Goal: Task Accomplishment & Management: Manage account settings

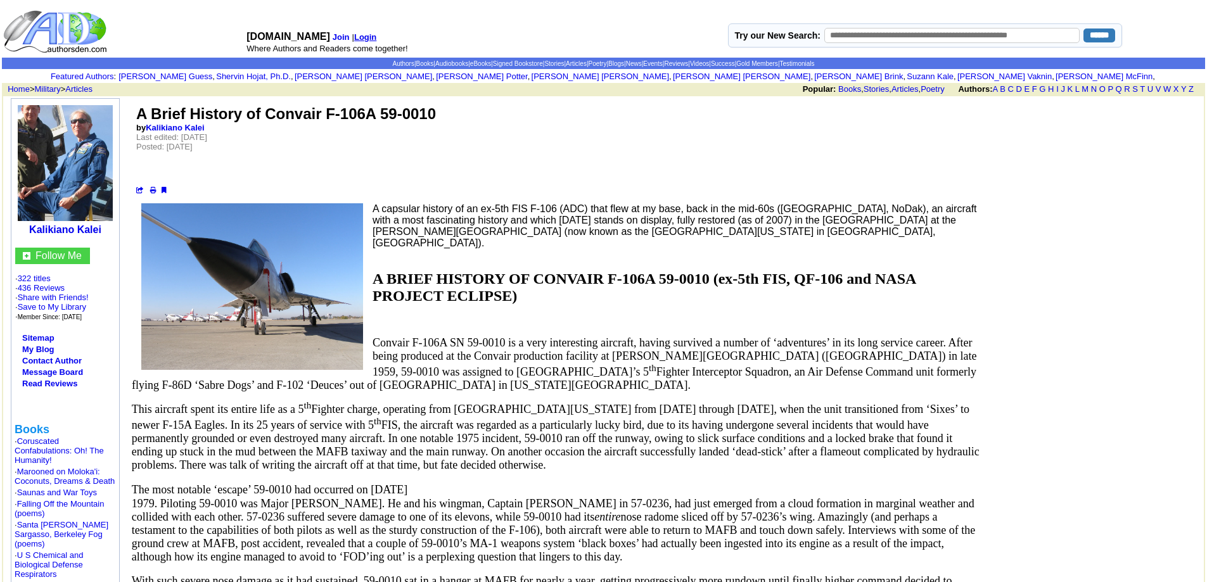
click at [365, 36] on b "Login" at bounding box center [365, 37] width 22 height 10
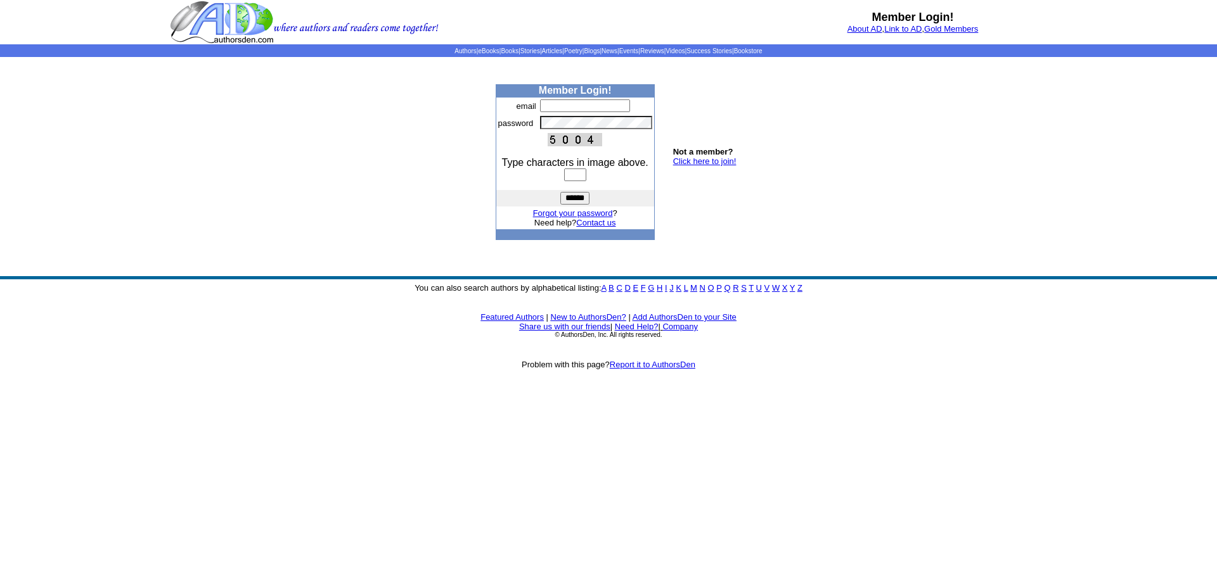
click at [548, 107] on input "text" at bounding box center [585, 106] width 90 height 13
type input "**********"
click at [564, 174] on input "text" at bounding box center [575, 175] width 22 height 13
type input "****"
click at [569, 194] on input "******" at bounding box center [574, 198] width 29 height 13
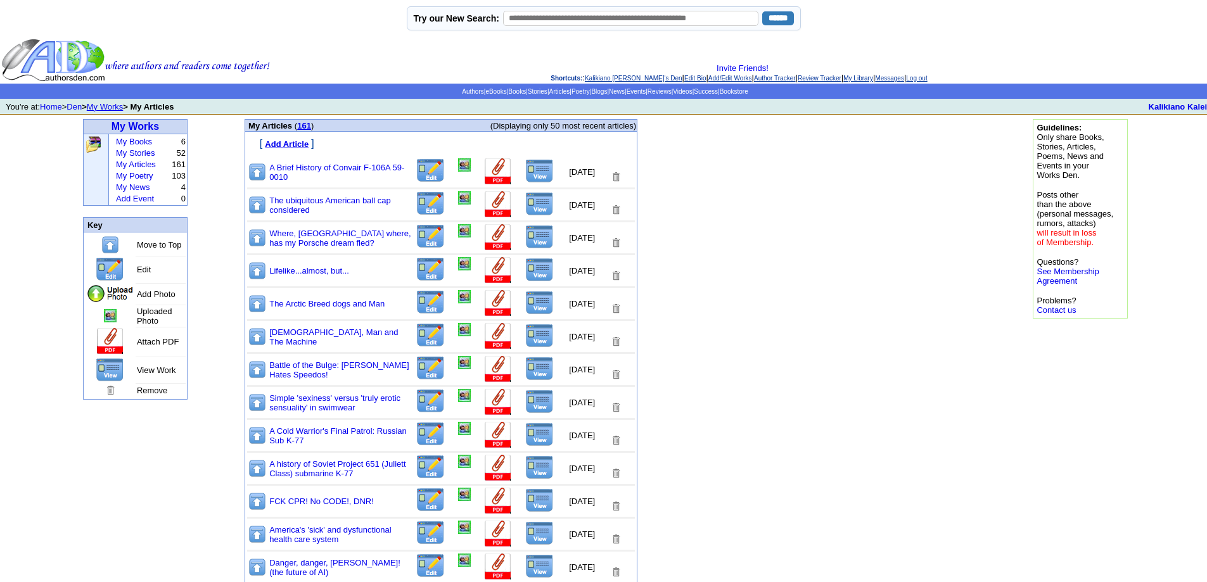
click at [418, 169] on img at bounding box center [431, 170] width 30 height 25
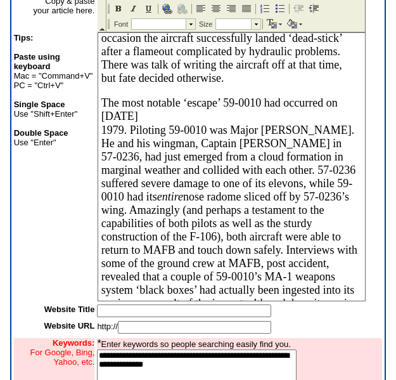
scroll to position [456, 0]
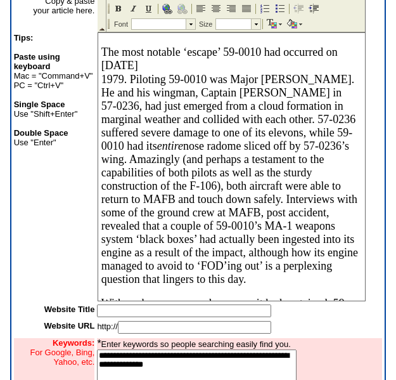
click at [101, 72] on span "The most notable ‘escape’ 59-0010 had occurred on [DATE]" at bounding box center [219, 59] width 236 height 26
click at [103, 191] on span "1979. Piloting 59-0010 was Major Paul Norton. He and his wingman, Captain Randy…" at bounding box center [229, 179] width 257 height 212
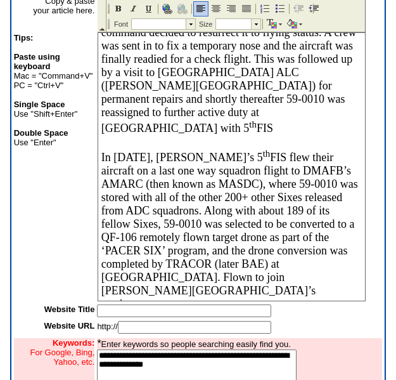
scroll to position [773, 0]
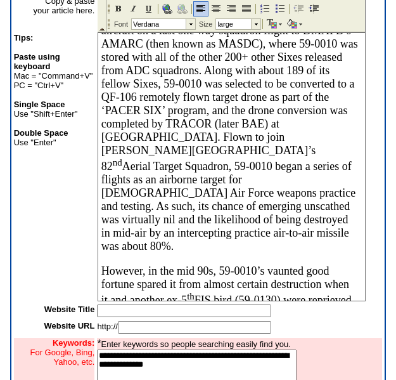
scroll to position [900, 0]
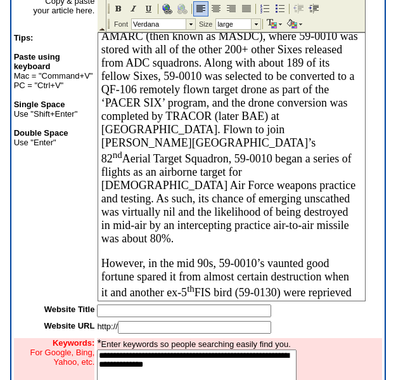
click at [100, 244] on body "A BRIEF HISTORY OF CONVAIR F-106A 59-0010 (ex-5th FIS, QF-106 and NASA PROJECT …" at bounding box center [231, 365] width 267 height 2464
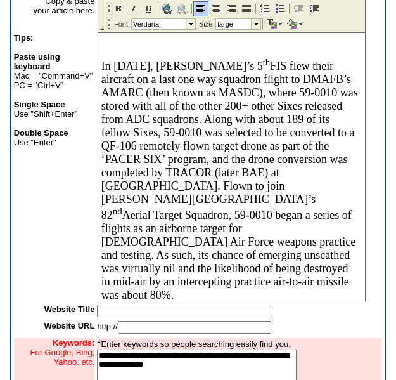
scroll to position [891, 0]
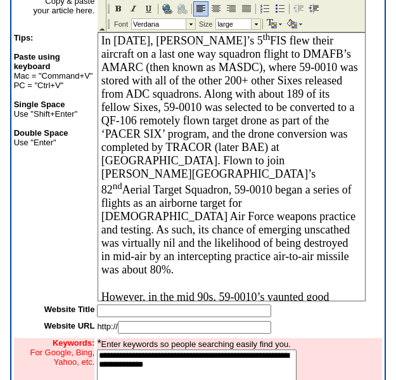
click at [98, 265] on body "A BRIEF HISTORY OF CONVAIR F-106A 59-0010 (ex-5th FIS, QF-106 and NASA PROJECT …" at bounding box center [231, 386] width 267 height 2489
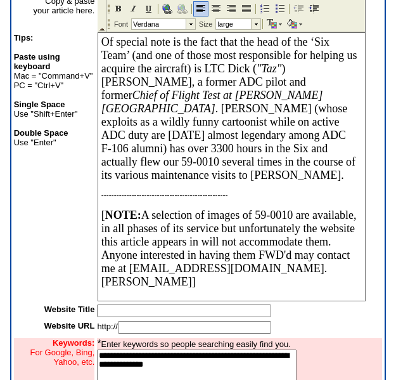
scroll to position [2390, 0]
drag, startPoint x: 139, startPoint y: 124, endPoint x: 321, endPoint y: 121, distance: 181.9
click at [133, 7] on img at bounding box center [134, 9] width 10 height 10
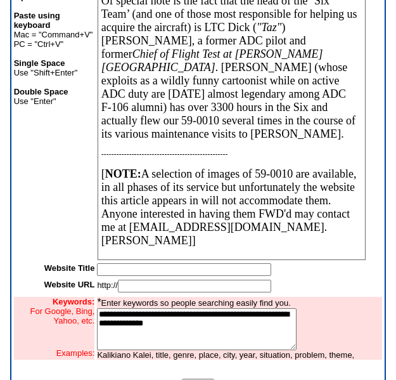
scroll to position [325, 0]
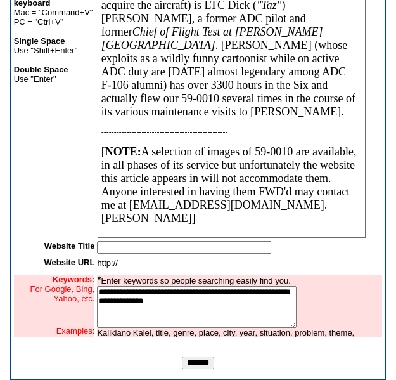
click at [156, 219] on p "[ NOTE: A selection of images of 59-0010 are available, in all phases of its se…" at bounding box center [229, 185] width 257 height 80
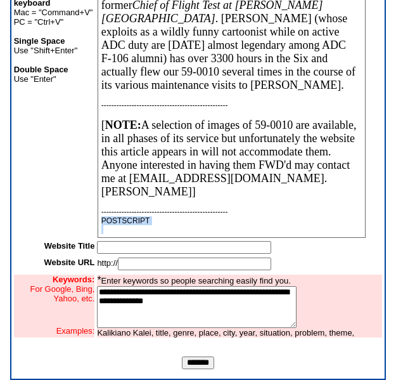
scroll to position [2911, 0]
drag, startPoint x: 101, startPoint y: 231, endPoint x: 159, endPoint y: 220, distance: 59.3
click at [159, 220] on p "POSTSCRIPT" at bounding box center [229, 220] width 257 height 9
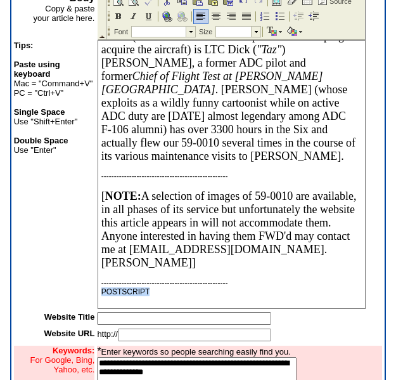
scroll to position [249, 0]
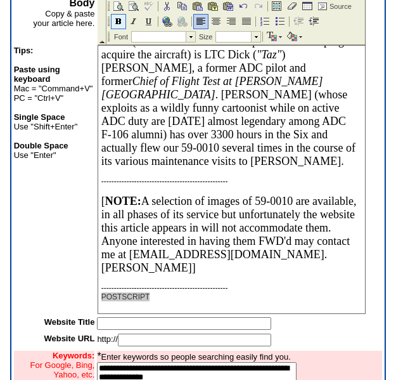
click at [120, 20] on img at bounding box center [118, 21] width 10 height 10
click at [155, 294] on p "POSTSCRIPT" at bounding box center [229, 296] width 257 height 9
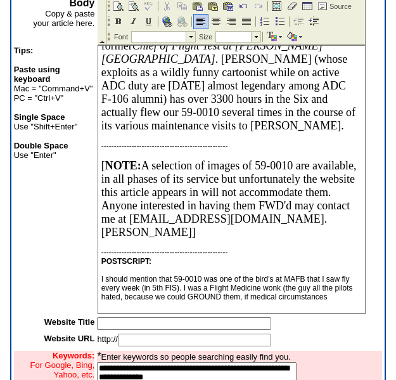
scroll to position [2944, 0]
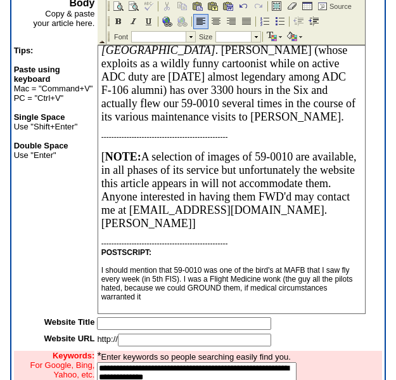
click at [143, 301] on p "I should mention that 59-0010 was one of the bird's at MAFB that I saw fly ever…" at bounding box center [229, 283] width 257 height 35
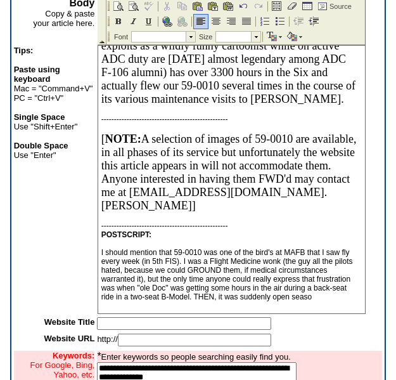
scroll to position [2970, 0]
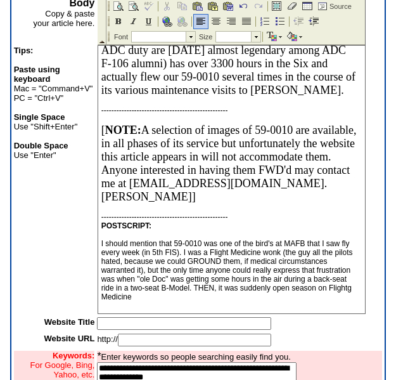
click at [160, 301] on p "I should mention that 59-0010 was one of the bird's at MAFB that I saw fly ever…" at bounding box center [229, 270] width 257 height 62
click at [189, 301] on p "I should mention that 59-0010 was one of the bird's at MAFB that I saw fly ever…" at bounding box center [229, 270] width 257 height 62
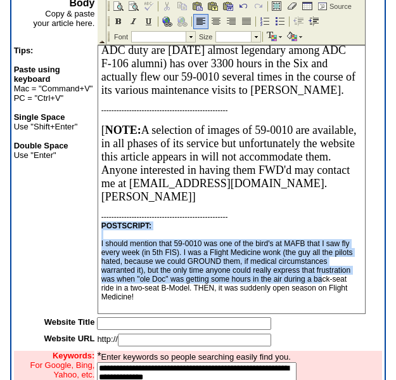
scroll to position [2982, 0]
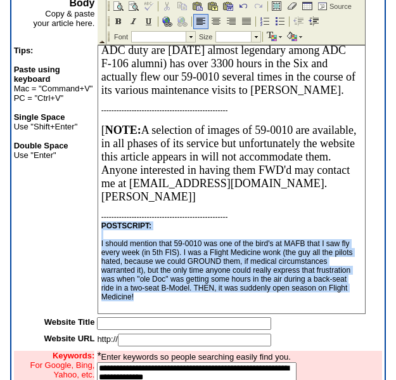
drag, startPoint x: 101, startPoint y: 234, endPoint x: 217, endPoint y: 295, distance: 131.8
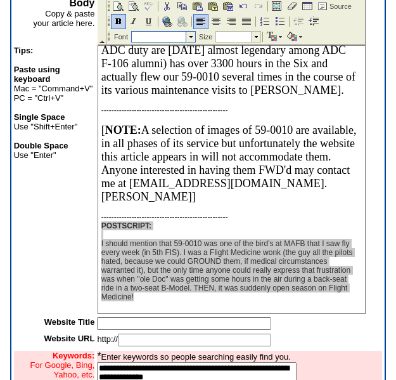
click at [190, 34] on td at bounding box center [191, 37] width 10 height 10
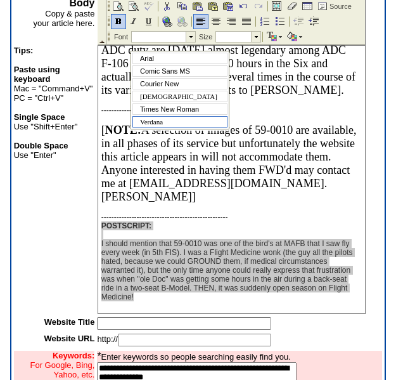
click at [160, 125] on span "Verdana" at bounding box center [151, 122] width 23 height 8
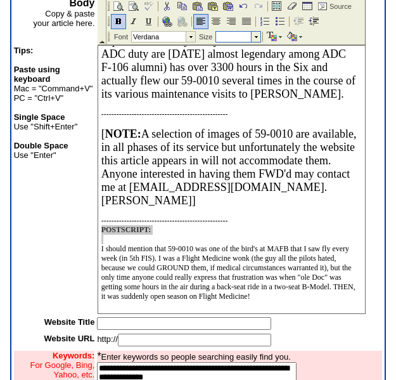
click at [257, 34] on td at bounding box center [256, 37] width 10 height 10
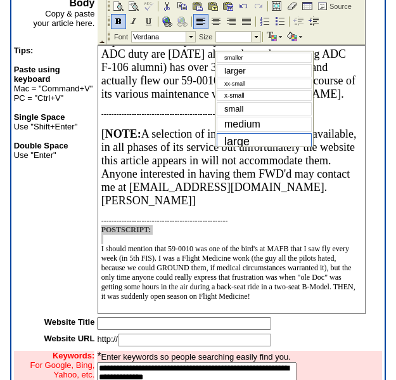
click at [245, 138] on span "large" at bounding box center [236, 141] width 25 height 13
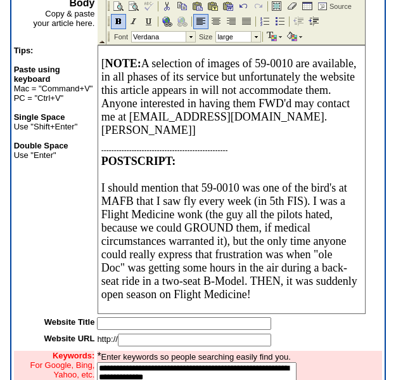
click at [229, 137] on p "[ NOTE: A selection of images of 59-0010 are available, in all phases of its se…" at bounding box center [229, 97] width 257 height 80
click at [149, 205] on span "I should mention that 59-0010 was one of the bird's at MAFB that I saw fly ever…" at bounding box center [229, 240] width 256 height 119
drag, startPoint x: 259, startPoint y: 224, endPoint x: 297, endPoint y: 226, distance: 37.5
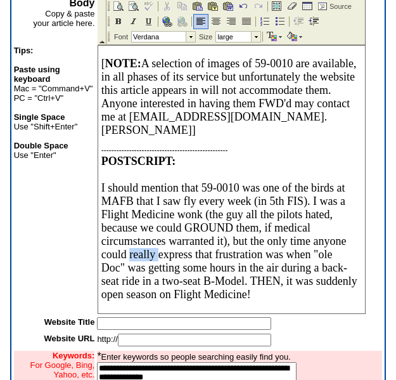
click at [297, 226] on span "I should mention that 59-0010 was one of the birds at MAFB that I saw fly every…" at bounding box center [229, 240] width 256 height 119
click at [131, 19] on img at bounding box center [134, 21] width 10 height 10
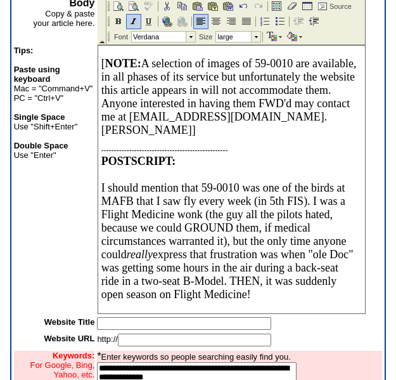
click at [136, 218] on span "I should mention that 59-0010 was one of the birds at MAFB that I saw fly every…" at bounding box center [227, 240] width 252 height 119
click at [187, 295] on span "I should mention that 59-0010 was one of the birds at MAFB that I saw fly every…" at bounding box center [227, 240] width 252 height 119
click at [215, 288] on p "I should mention that 59-0010 was one of the birds at MAFB that I saw fly every…" at bounding box center [229, 241] width 257 height 120
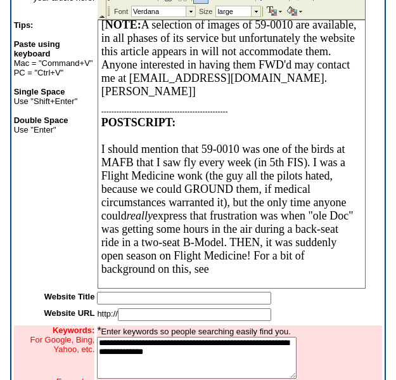
scroll to position [326, 0]
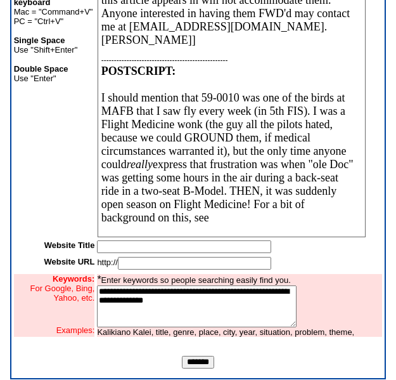
click at [201, 91] on span "I should mention that 59-0010 was one of the birds at MAFB that I saw fly every…" at bounding box center [227, 157] width 252 height 132
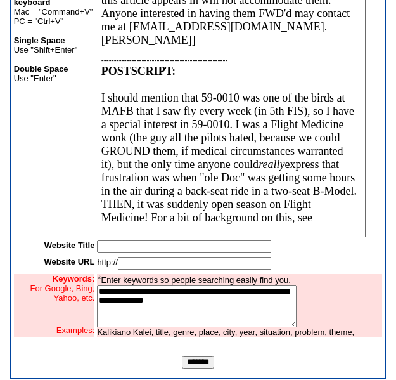
scroll to position [345, 0]
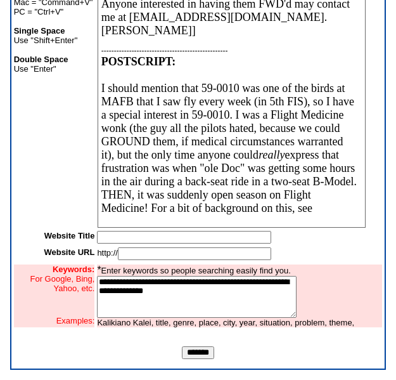
click at [201, 354] on input "*******" at bounding box center [198, 352] width 32 height 13
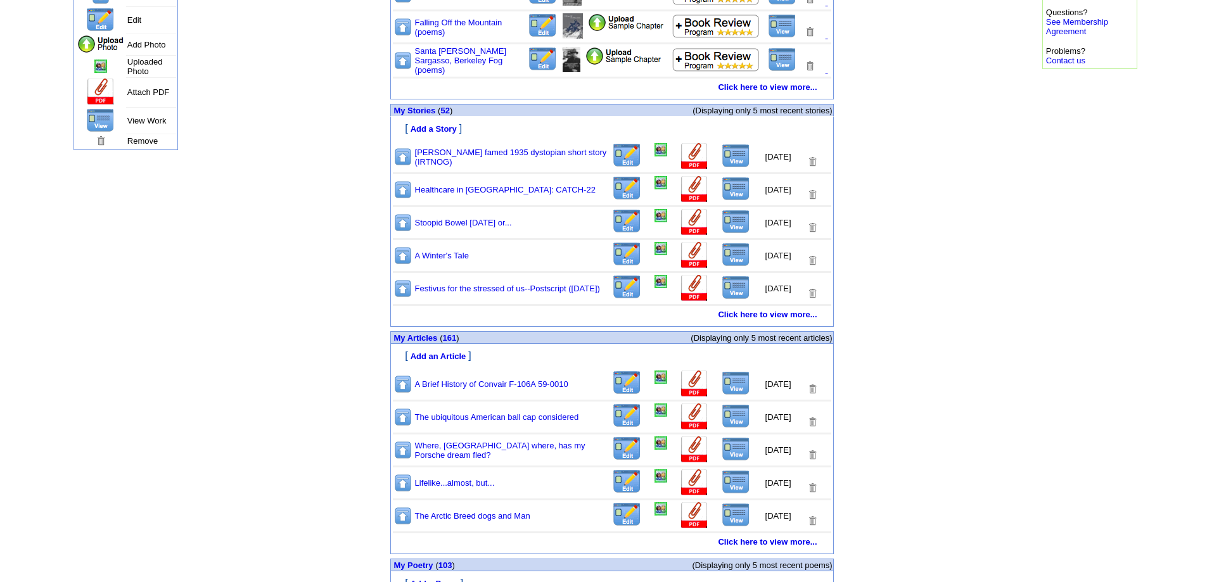
scroll to position [254, 0]
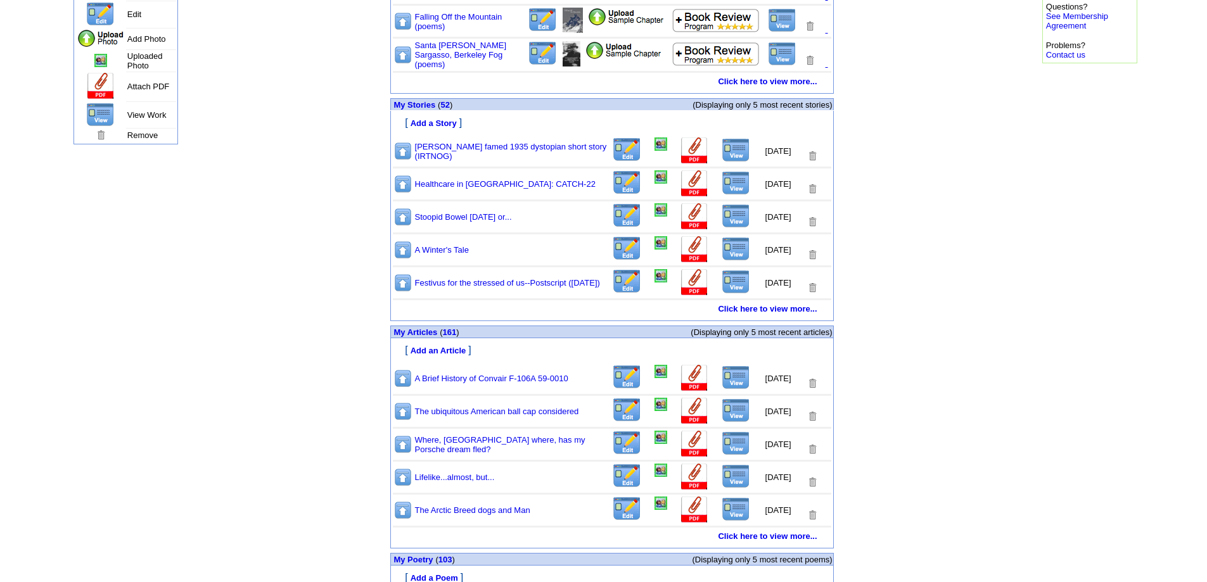
click at [722, 378] on img at bounding box center [736, 378] width 29 height 24
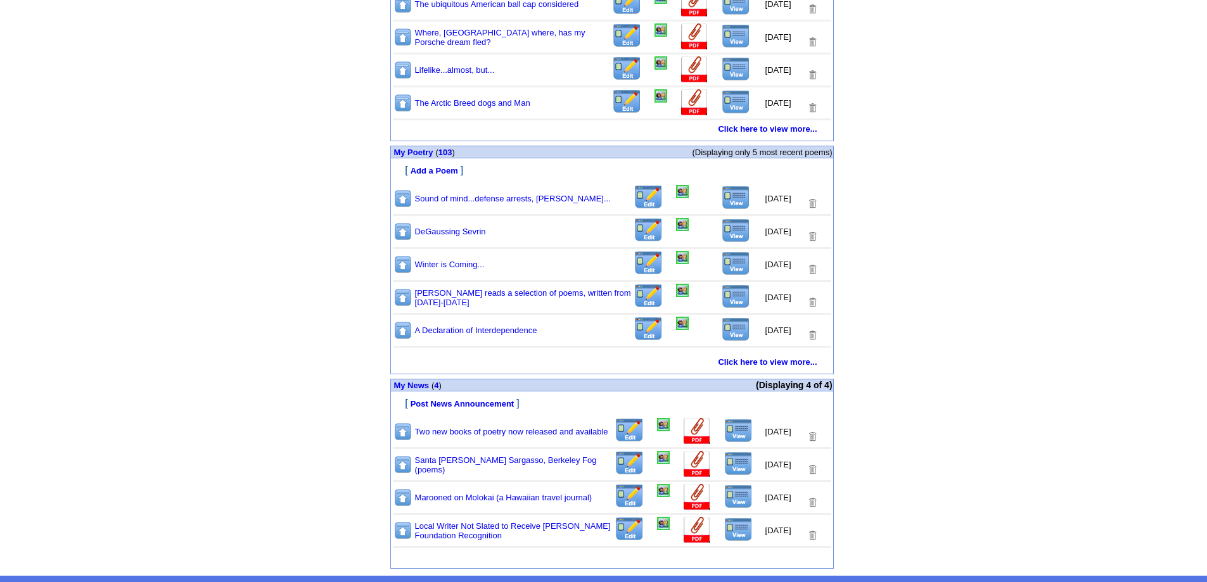
scroll to position [674, 0]
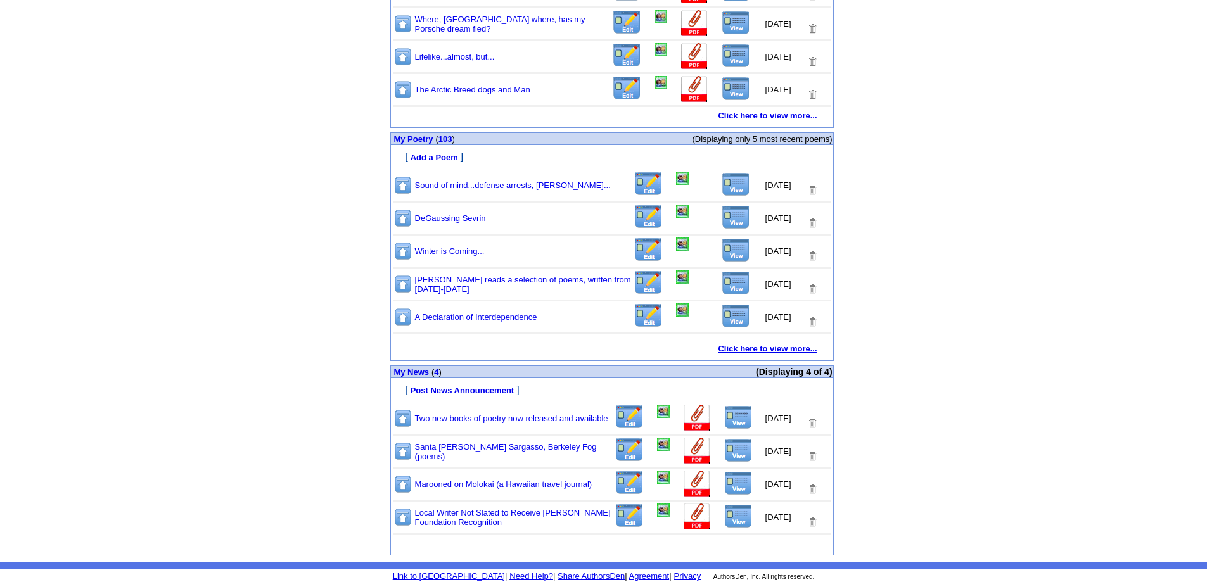
click at [769, 348] on b "Click here to view more..." at bounding box center [767, 349] width 99 height 10
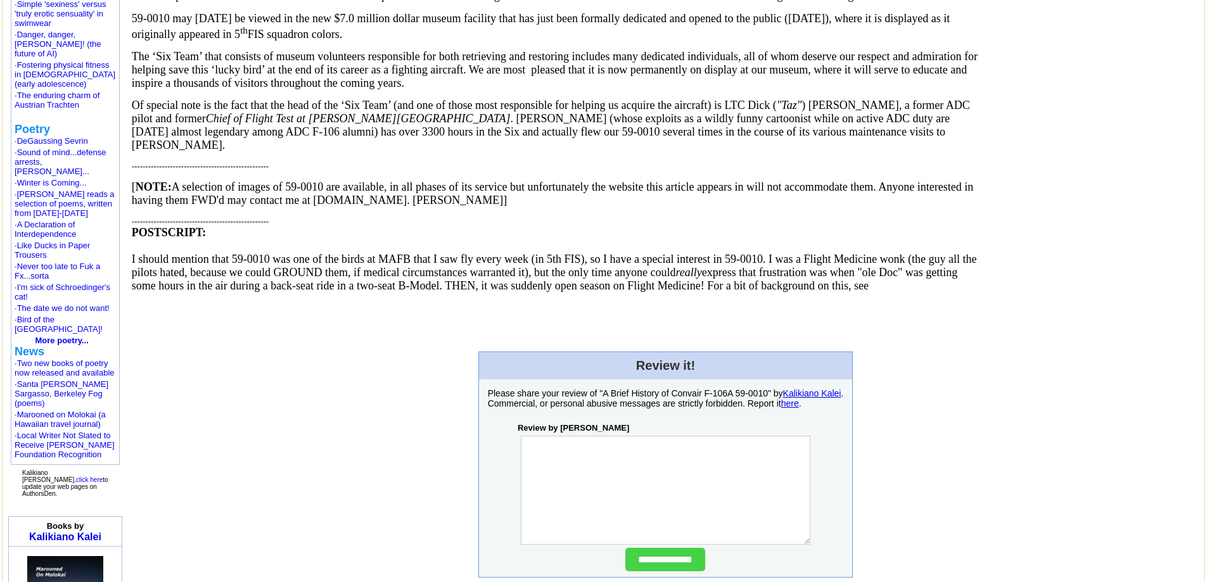
scroll to position [1014, 0]
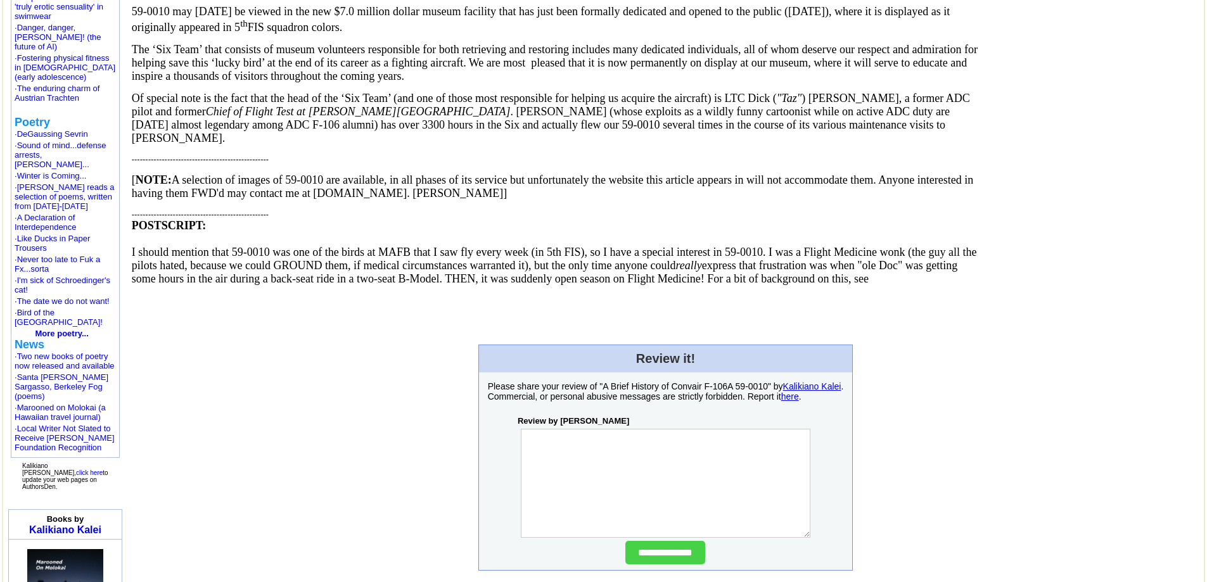
click at [672, 286] on p "I should mention that 59-0010 was one of the birds at MAFB that I saw fly every…" at bounding box center [557, 266] width 850 height 40
click at [657, 285] on span "I should mention that 59-0010 was one of the birds at MAFB that I saw fly every…" at bounding box center [554, 265] width 845 height 39
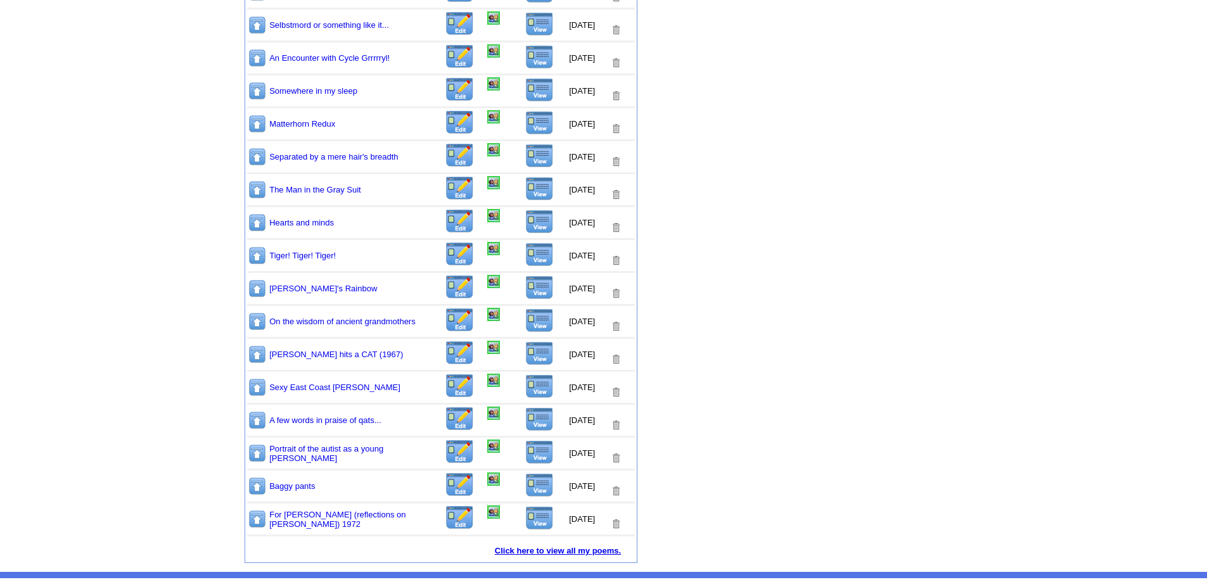
scroll to position [1278, 0]
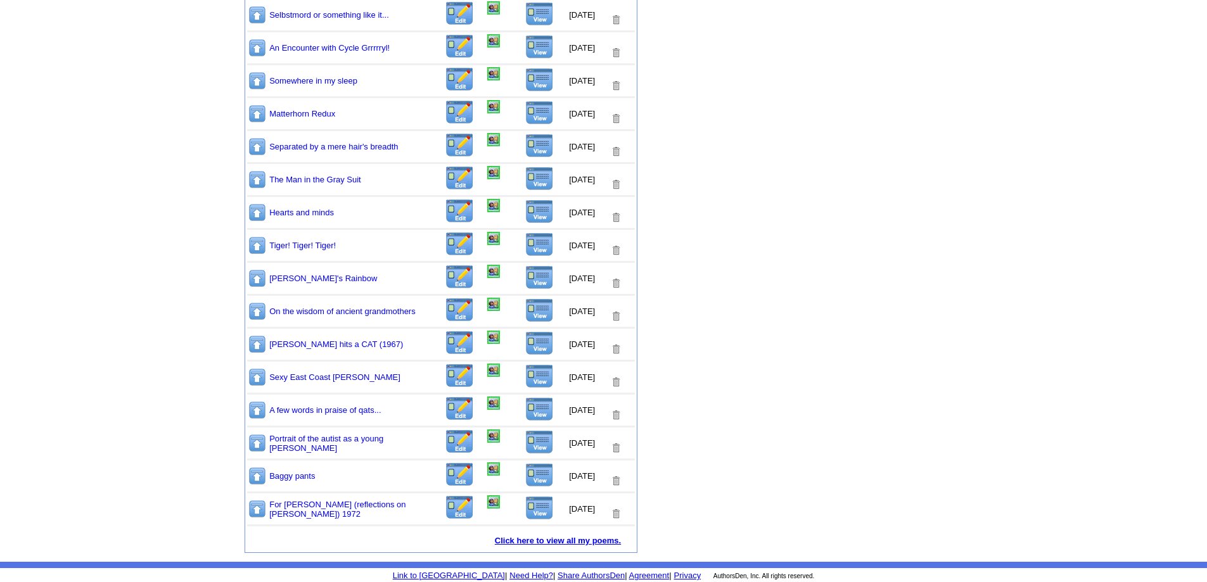
click at [525, 340] on img at bounding box center [539, 343] width 29 height 24
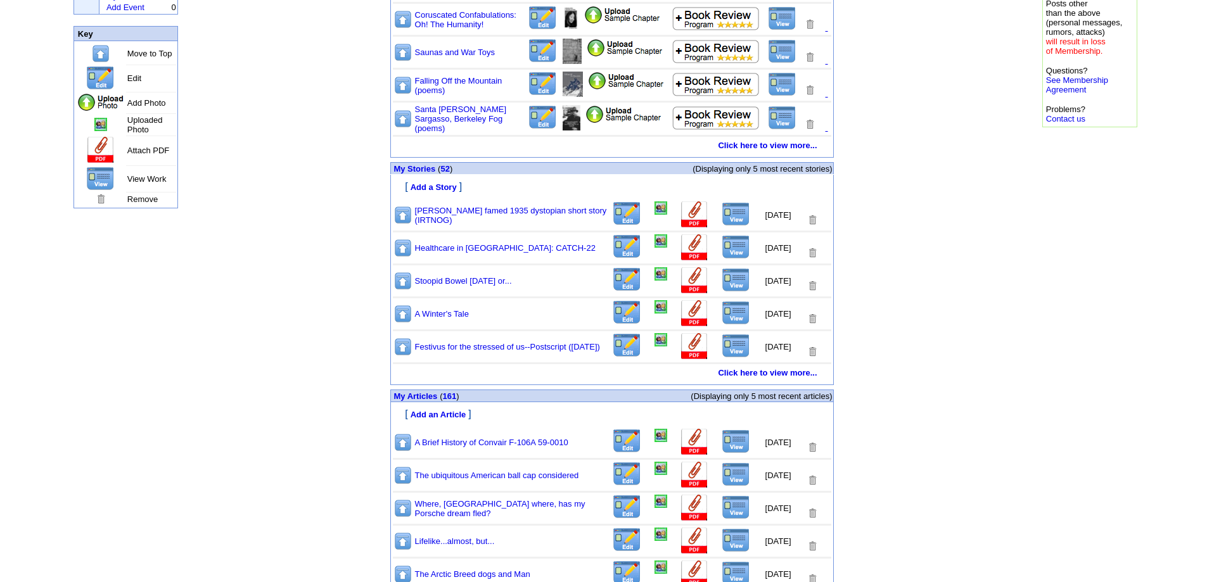
scroll to position [190, 0]
click at [613, 438] on img at bounding box center [627, 440] width 30 height 25
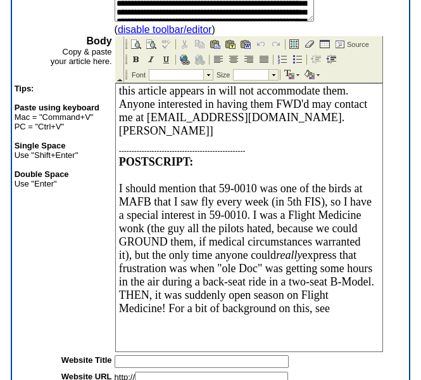
scroll to position [3149, 0]
click at [173, 308] on p "I should mention that 59-0010 was one of the birds at MAFB that I saw fly every…" at bounding box center [247, 248] width 257 height 133
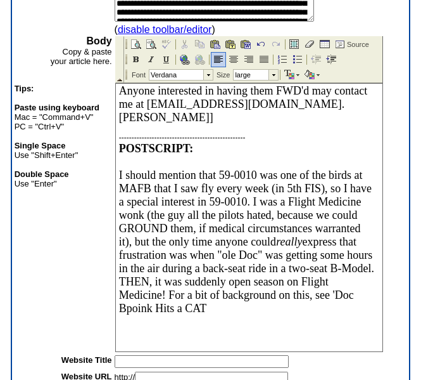
click at [210, 309] on span "I should mention that 59-0010 was one of the birds at MAFB that I saw fly every…" at bounding box center [246, 242] width 255 height 146
click at [215, 309] on span "I should mention that 59-0010 was one of the birds at MAFB that I saw fly every…" at bounding box center [246, 242] width 255 height 146
click at [302, 307] on p "I should mention that 59-0010 was one of the birds at MAFB that I saw fly every…" at bounding box center [247, 242] width 257 height 146
click at [221, 308] on span "I should mention that 59-0010 was one of the birds at MAFB that I saw fly every…" at bounding box center [246, 242] width 255 height 146
drag, startPoint x: 171, startPoint y: 309, endPoint x: 312, endPoint y: 307, distance: 140.7
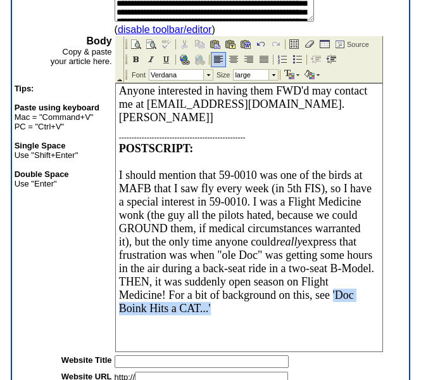
click at [312, 307] on p "I should mention that 59-0010 was one of the birds at MAFB that I saw fly every…" at bounding box center [247, 242] width 257 height 146
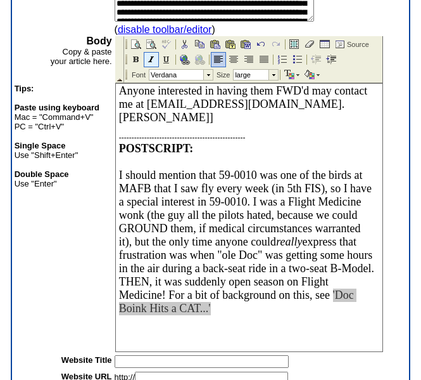
click at [151, 56] on img at bounding box center [151, 60] width 10 height 10
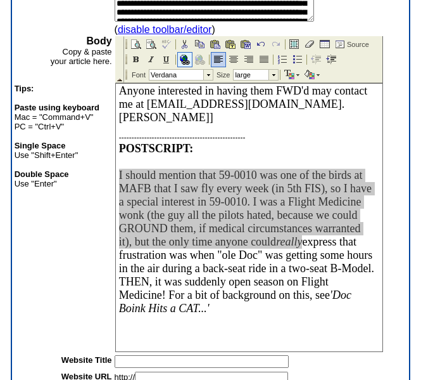
click at [183, 59] on img at bounding box center [184, 60] width 10 height 10
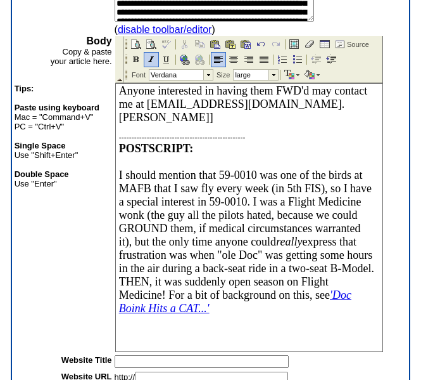
click at [326, 312] on p "I should mention that 59-0010 was one of the birds at MAFB that I saw fly every…" at bounding box center [247, 242] width 257 height 146
click at [331, 309] on p "I should mention that 59-0010 was one of the birds at MAFB that I saw fly every…" at bounding box center [247, 242] width 257 height 146
drag, startPoint x: 271, startPoint y: 238, endPoint x: 323, endPoint y: 238, distance: 52.0
click at [323, 238] on span "I should mention that 59-0010 was one of the birds at MAFB that I saw fly every…" at bounding box center [246, 235] width 255 height 132
click at [151, 60] on img at bounding box center [151, 60] width 10 height 10
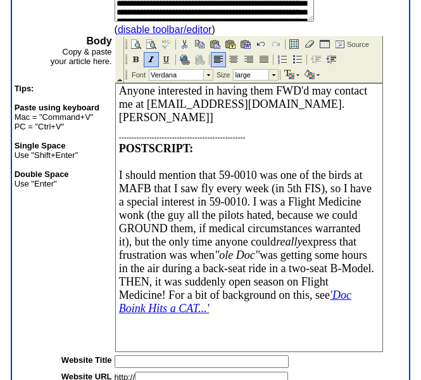
click at [221, 169] on span "I should mention that 59-0010 was one of the birds at MAFB that I saw fly every…" at bounding box center [246, 235] width 255 height 132
click at [340, 305] on p "I should mention that 59-0010 was one of the birds at MAFB that I saw fly every…" at bounding box center [247, 242] width 257 height 146
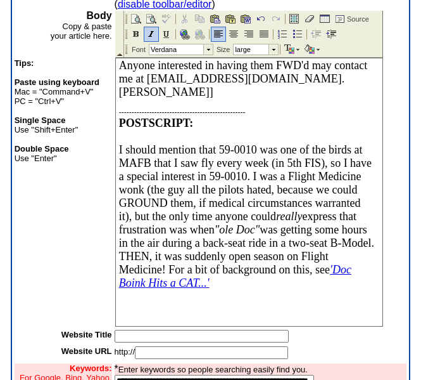
scroll to position [335, 0]
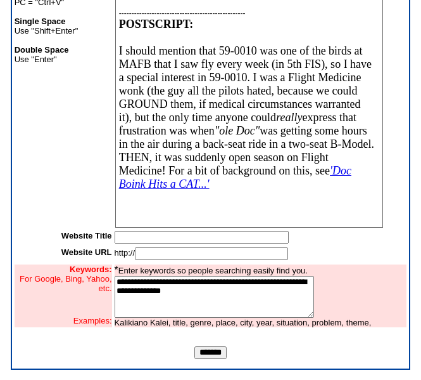
click at [205, 350] on input "*******" at bounding box center [211, 352] width 32 height 13
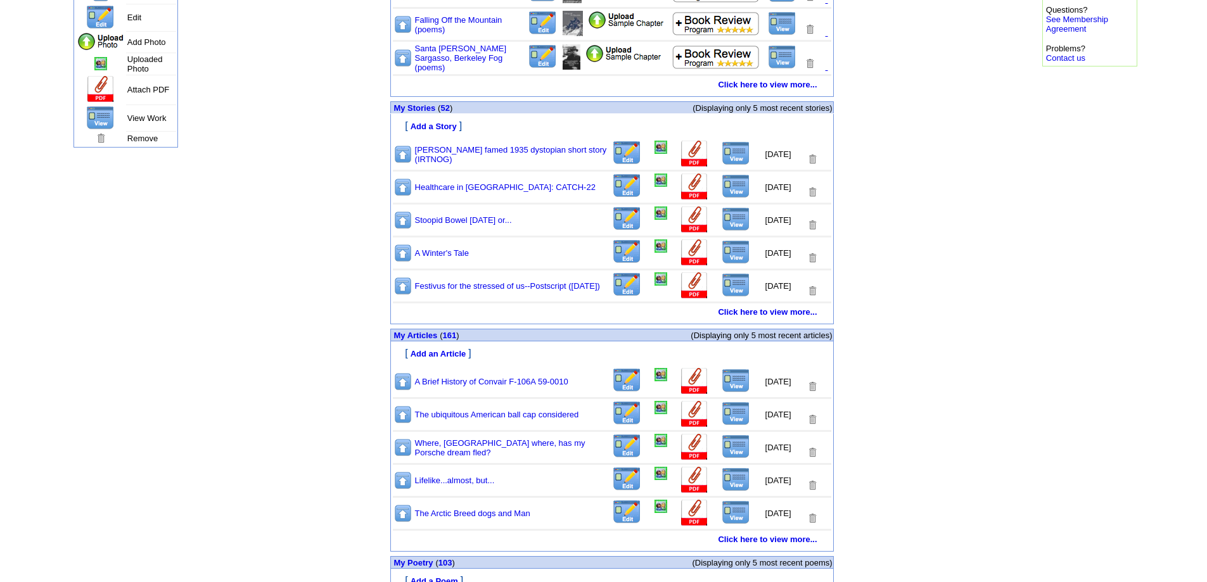
scroll to position [254, 0]
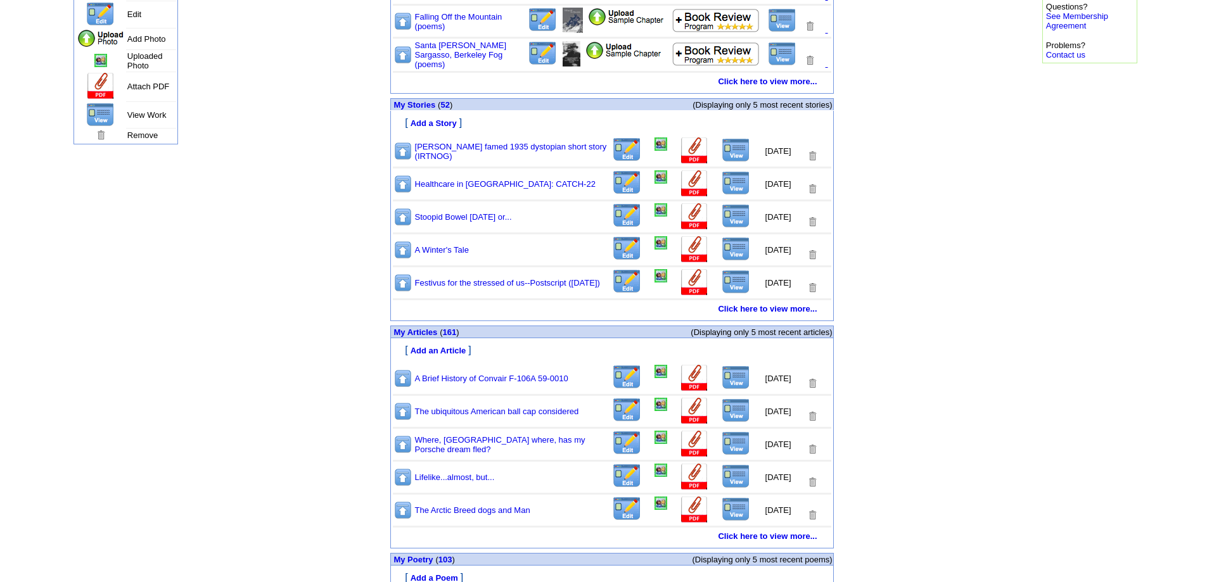
click at [723, 378] on img at bounding box center [736, 378] width 29 height 24
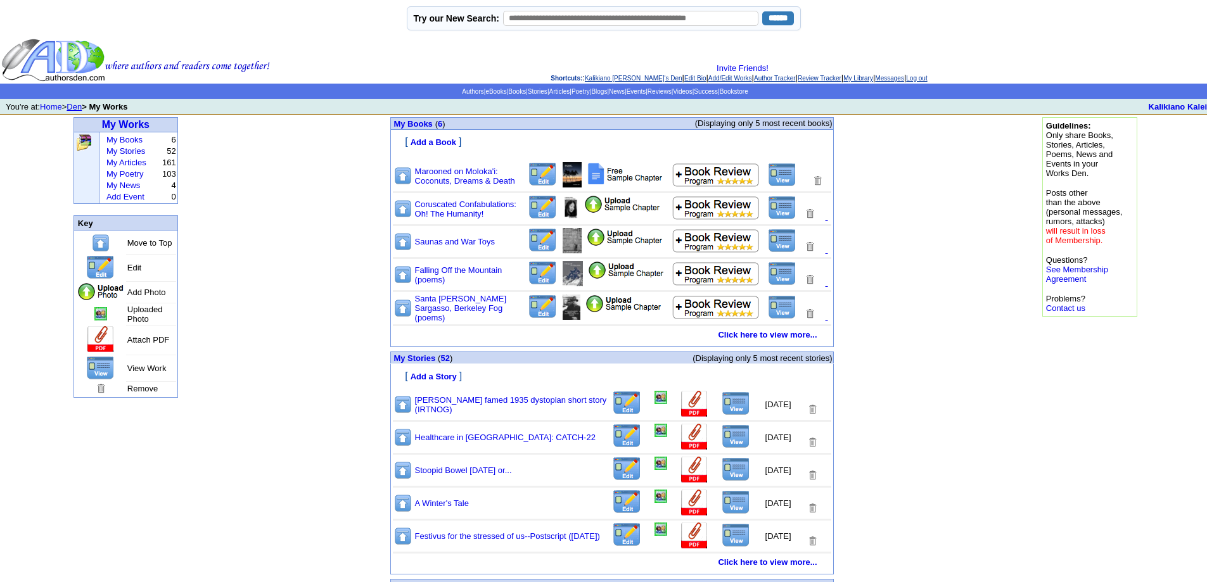
click at [82, 108] on link "Den" at bounding box center [74, 107] width 15 height 10
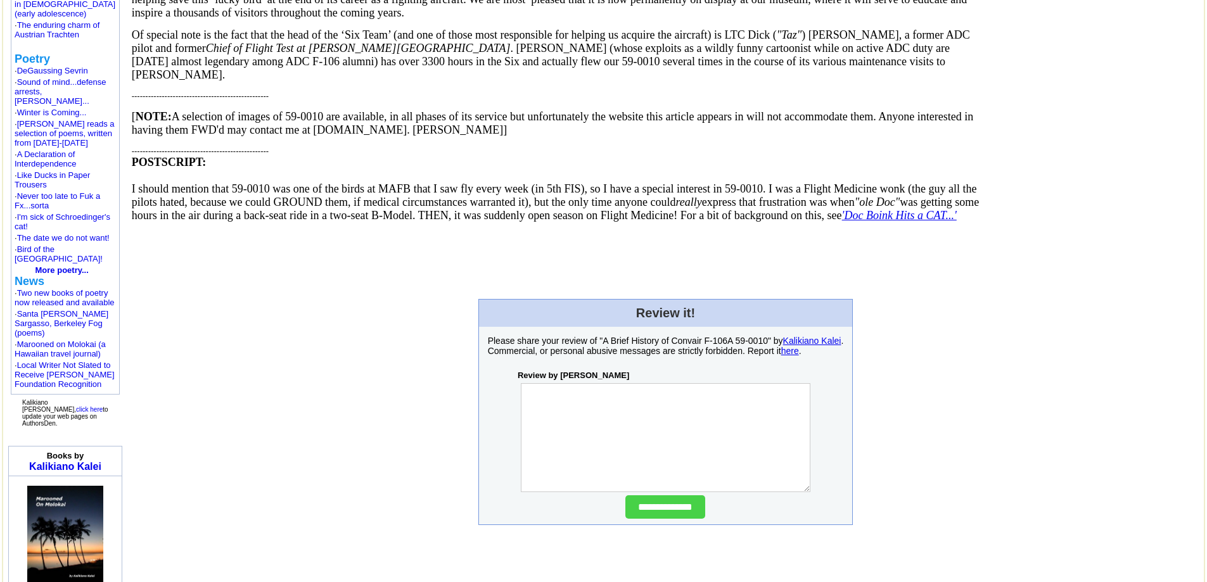
scroll to position [1141, 0]
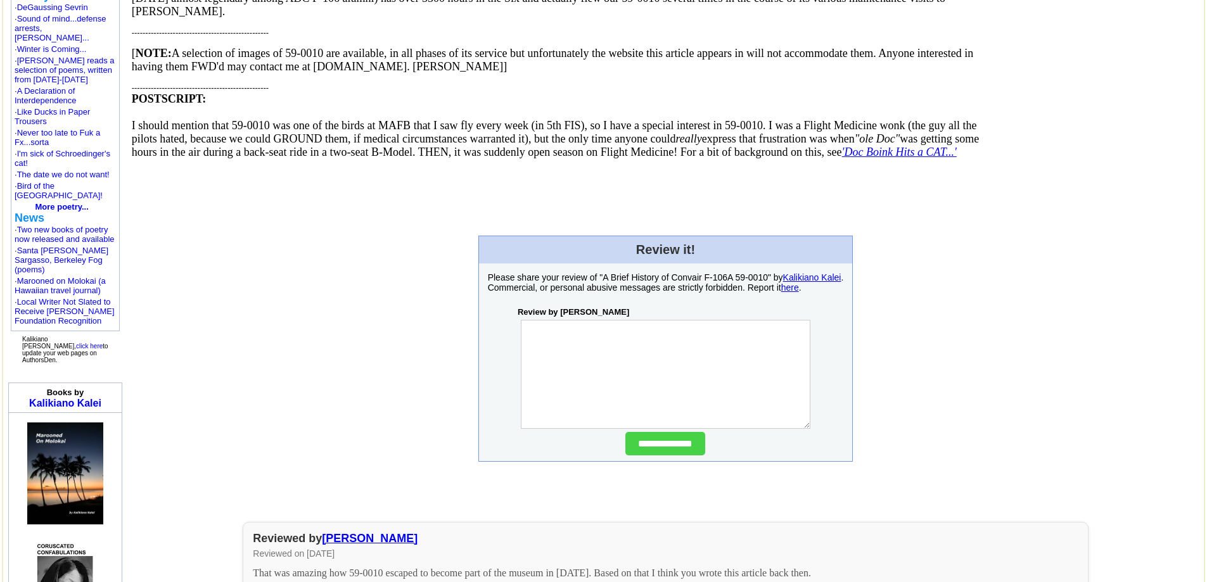
click at [842, 158] on link "'Doc Boink Hits a CAT...'" at bounding box center [899, 152] width 115 height 13
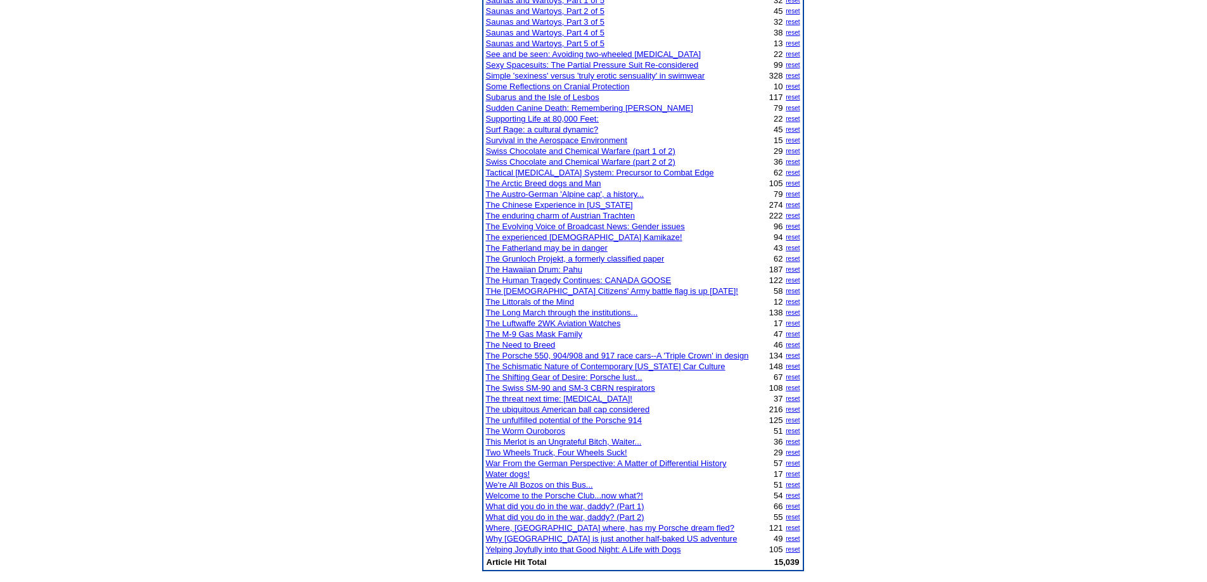
scroll to position [3359, 0]
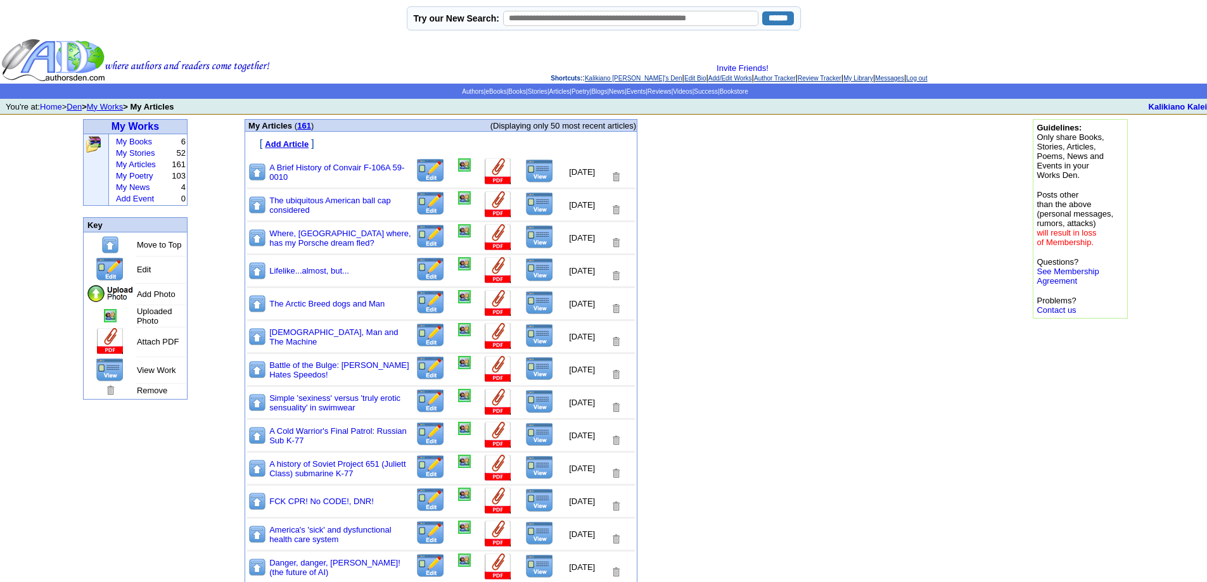
click at [81, 108] on link "Den" at bounding box center [74, 107] width 15 height 10
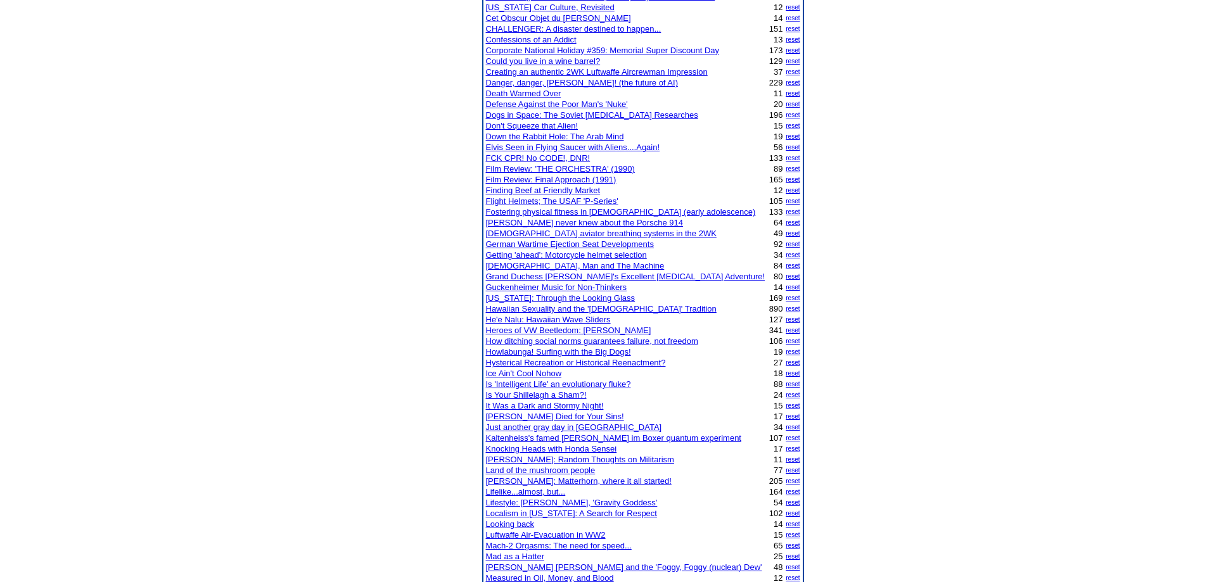
scroll to position [2535, 0]
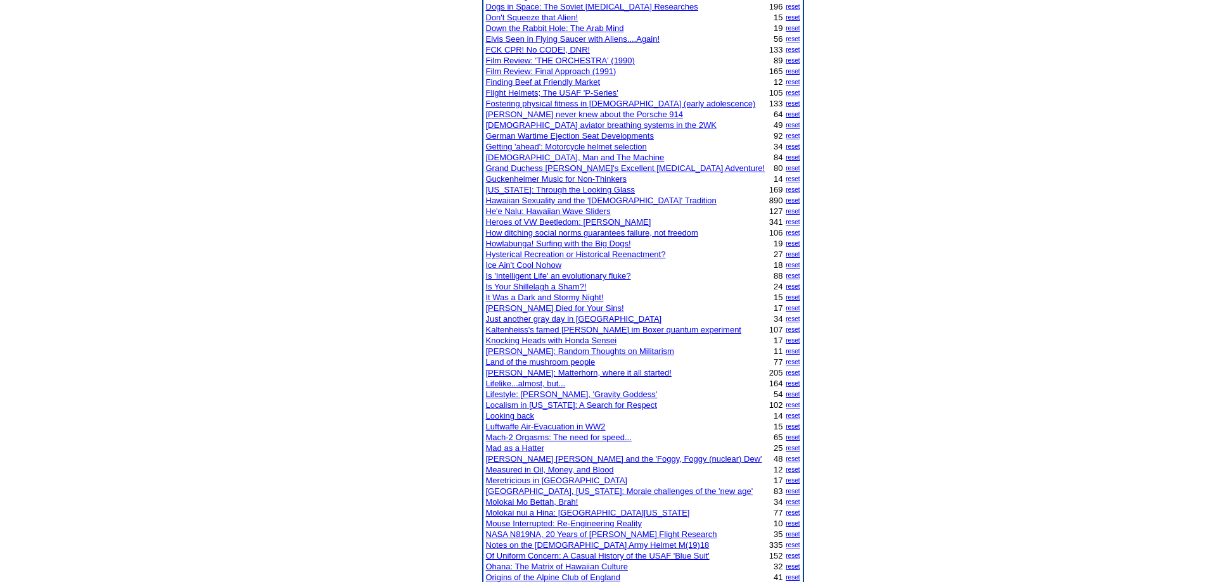
click at [526, 379] on link "Lifelike...almost, but..." at bounding box center [526, 384] width 80 height 10
